Goal: Find specific page/section: Find specific page/section

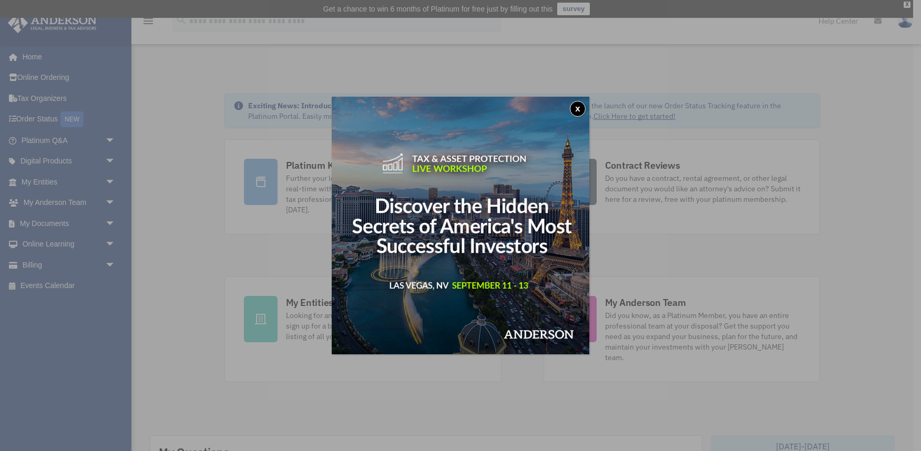
click at [582, 108] on button "x" at bounding box center [578, 109] width 16 height 16
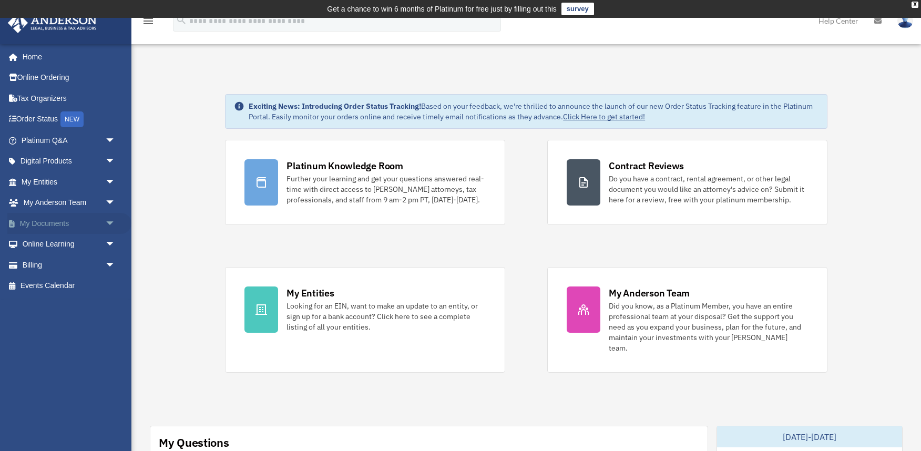
click at [112, 222] on span "arrow_drop_down" at bounding box center [115, 224] width 21 height 22
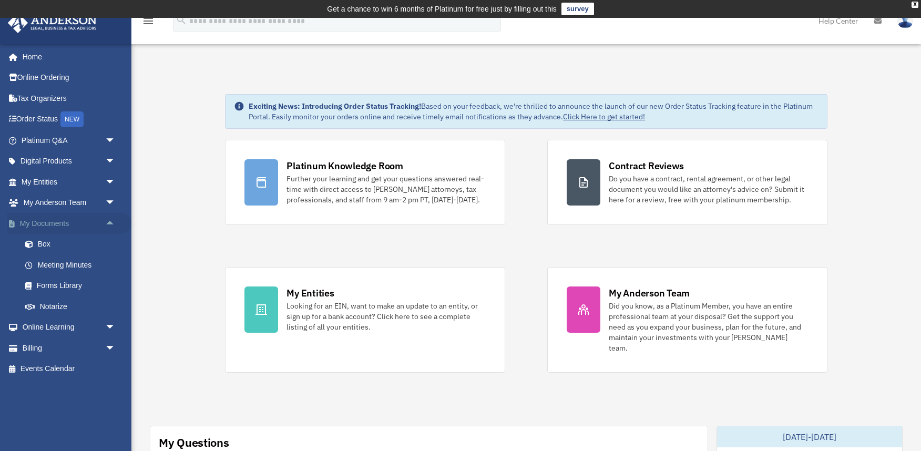
click at [112, 222] on span "arrow_drop_up" at bounding box center [115, 224] width 21 height 22
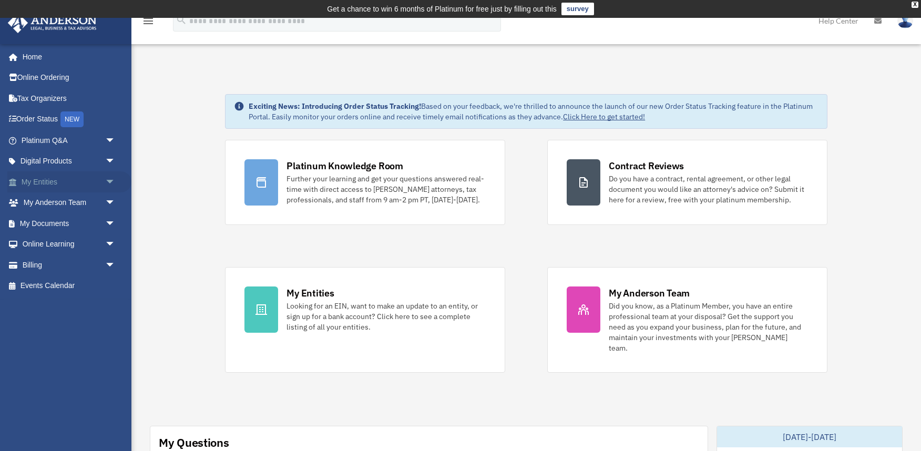
click at [116, 185] on span "arrow_drop_down" at bounding box center [115, 182] width 21 height 22
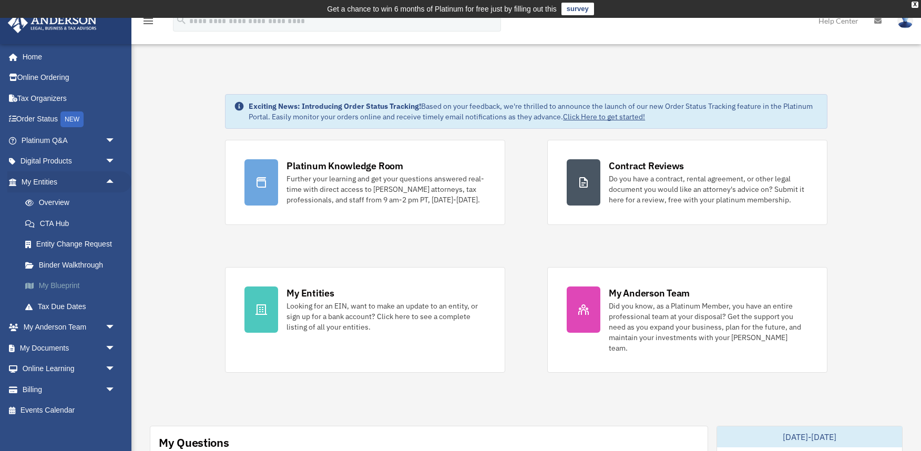
click at [66, 283] on link "My Blueprint" at bounding box center [73, 285] width 117 height 21
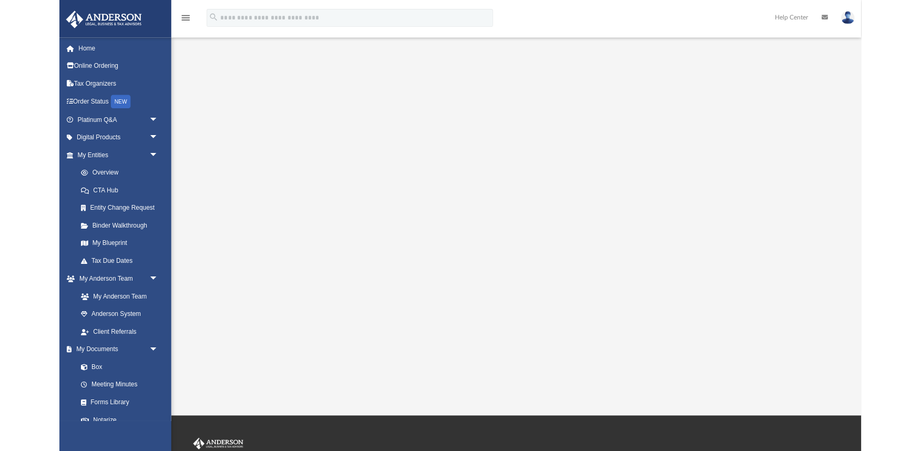
scroll to position [58, 0]
